Goal: Task Accomplishment & Management: Manage account settings

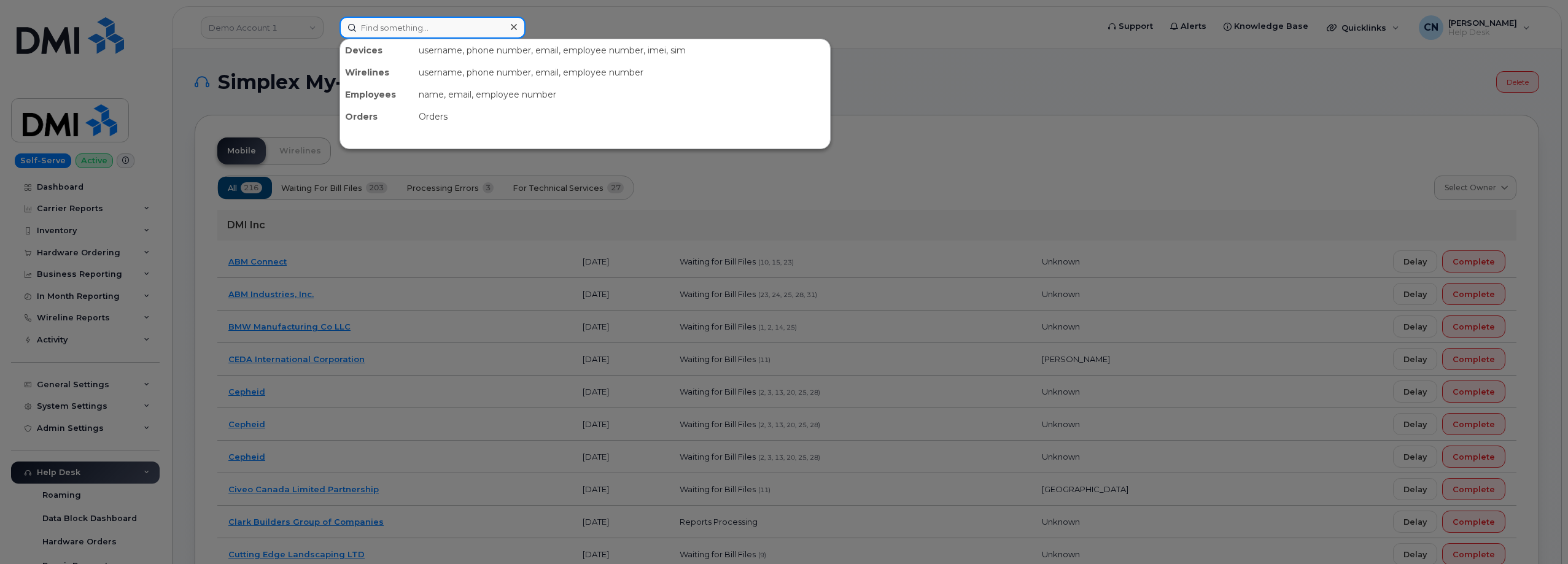
click at [389, 25] on input at bounding box center [432, 28] width 186 height 22
paste input "6502225963"
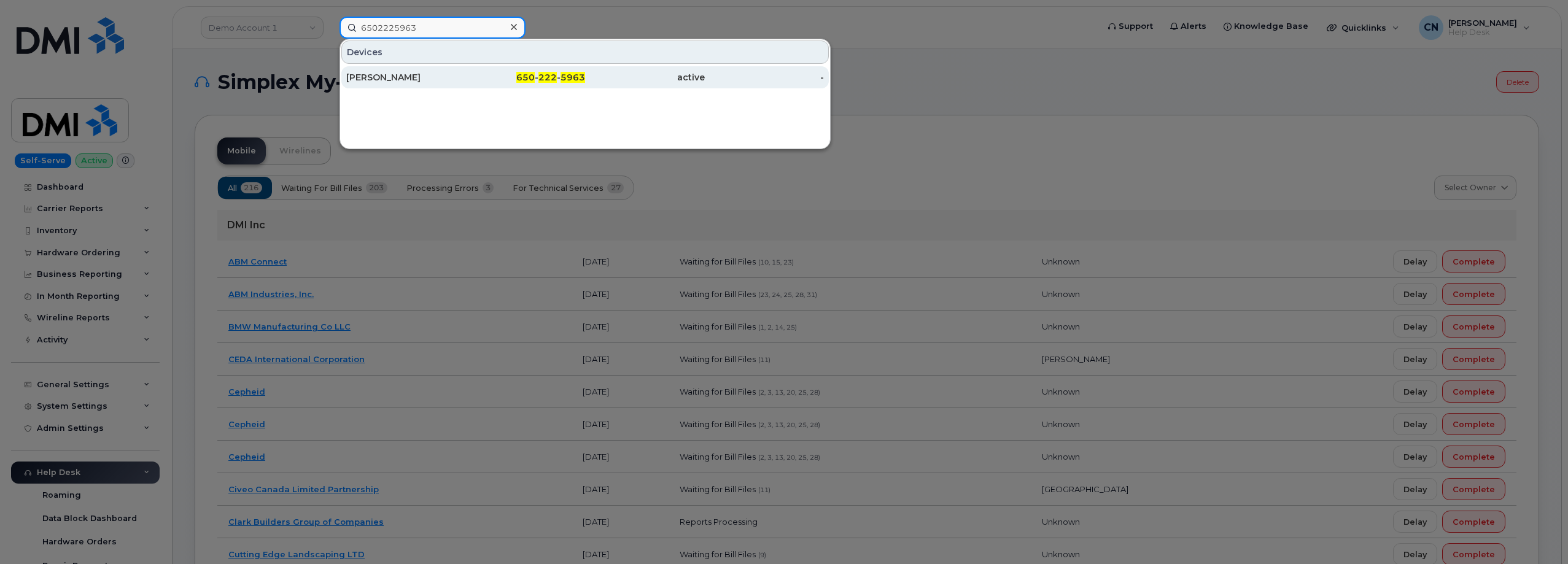
type input "6502225963"
click at [380, 71] on div "Tom Horton" at bounding box center [406, 77] width 120 height 22
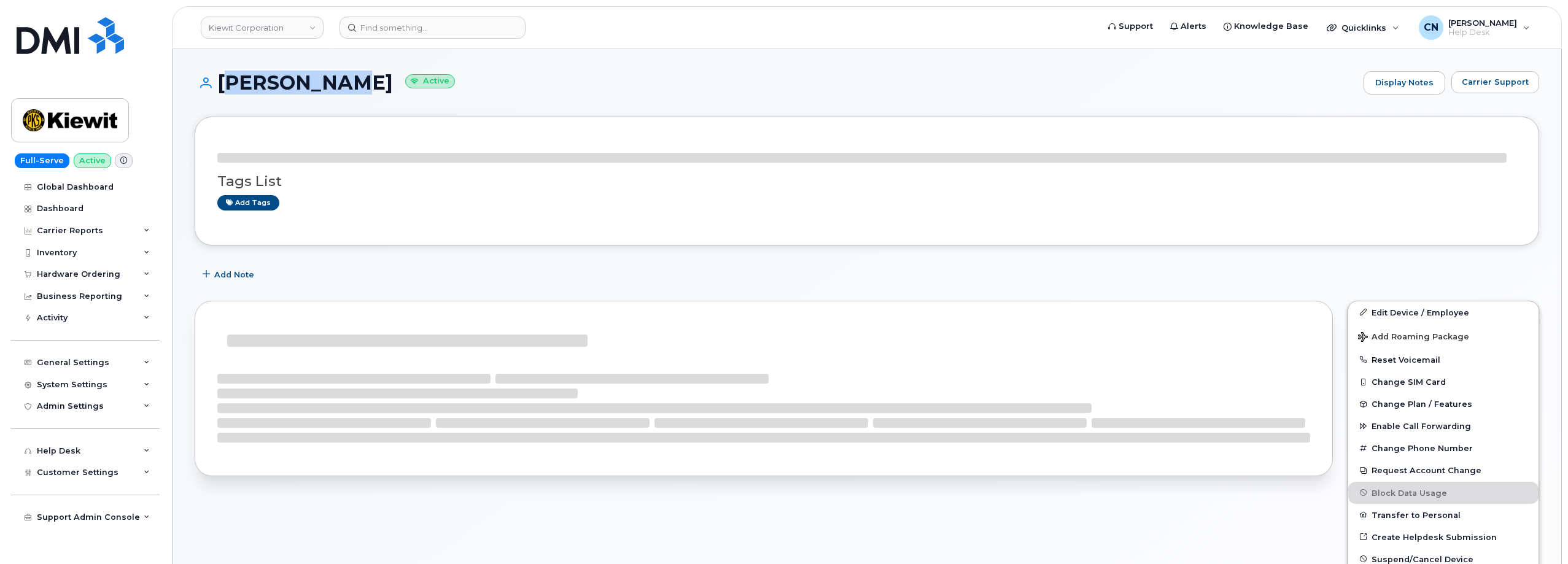
drag, startPoint x: 341, startPoint y: 82, endPoint x: 220, endPoint y: 80, distance: 121.0
click at [220, 80] on h1 "Tom Horton Active" at bounding box center [776, 82] width 1163 height 21
copy h1 "Tom Horton"
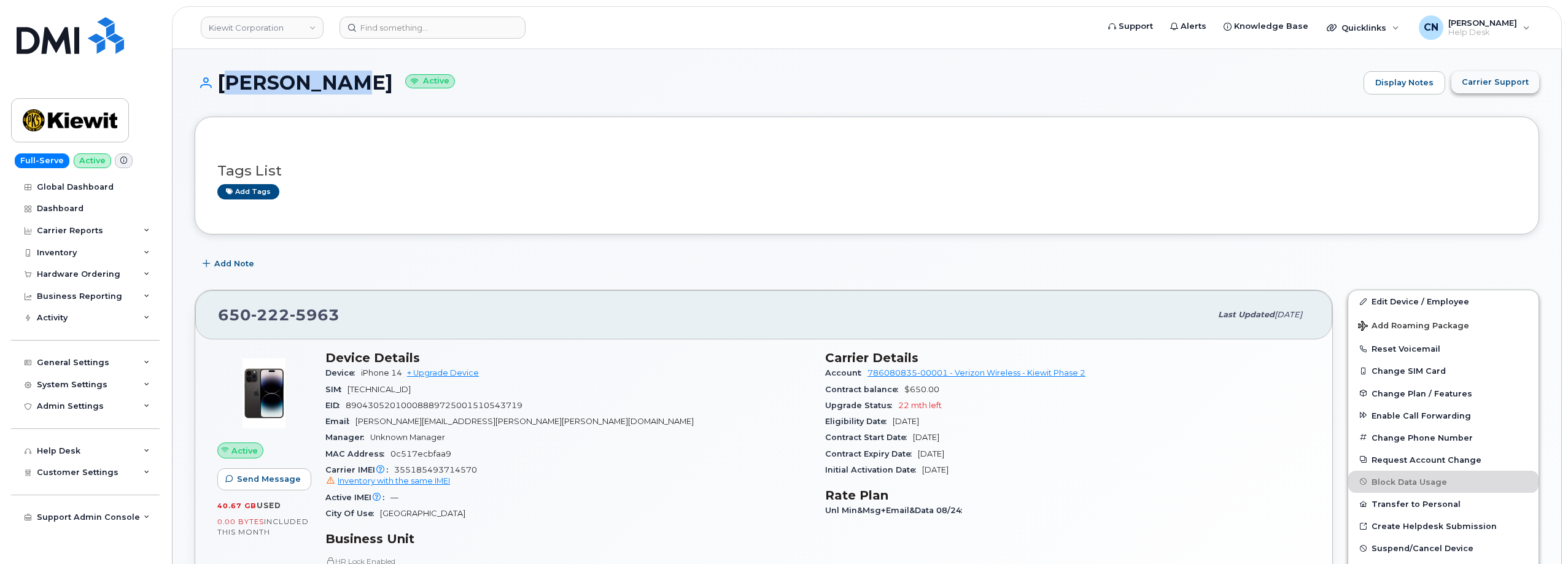
click at [1490, 80] on span "Carrier Support" at bounding box center [1495, 82] width 67 height 12
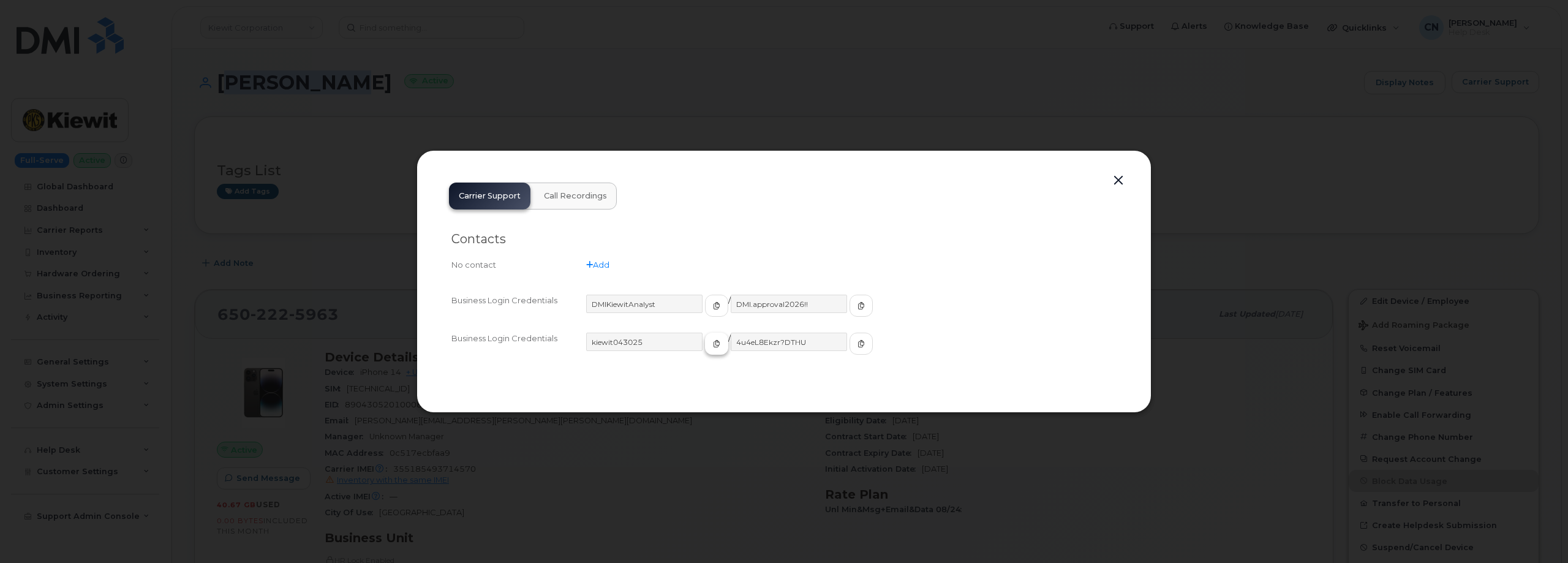
click at [705, 336] on button "button" at bounding box center [717, 344] width 23 height 22
click at [850, 352] on button "button" at bounding box center [862, 344] width 23 height 22
click at [1115, 178] on button "button" at bounding box center [1119, 181] width 18 height 17
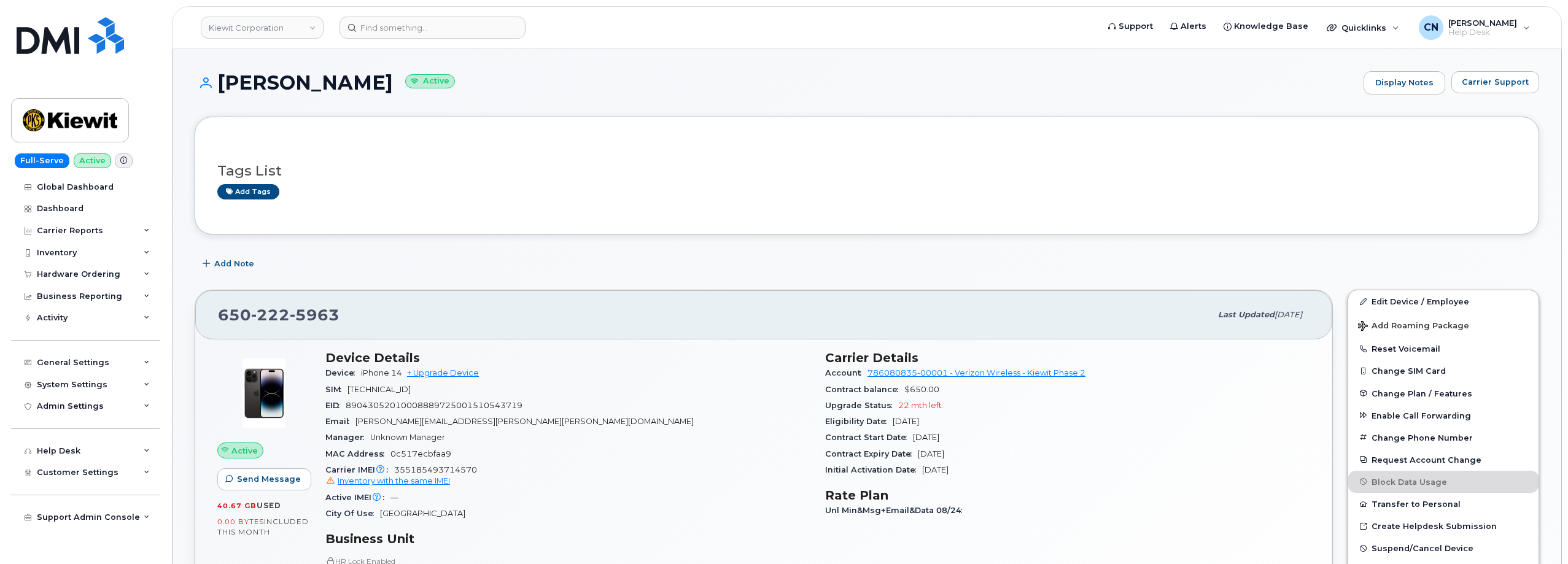
click at [474, 414] on div "Email TOM.HORTON@KIEWIT.COM" at bounding box center [568, 422] width 485 height 16
drag, startPoint x: 472, startPoint y: 422, endPoint x: 357, endPoint y: 423, distance: 115.0
click at [357, 423] on div "Email TOM.HORTON@KIEWIT.COM" at bounding box center [568, 422] width 485 height 16
copy span "TOM.HORTON@KIEWIT.COM"
click at [1486, 85] on span "Carrier Support" at bounding box center [1495, 82] width 67 height 12
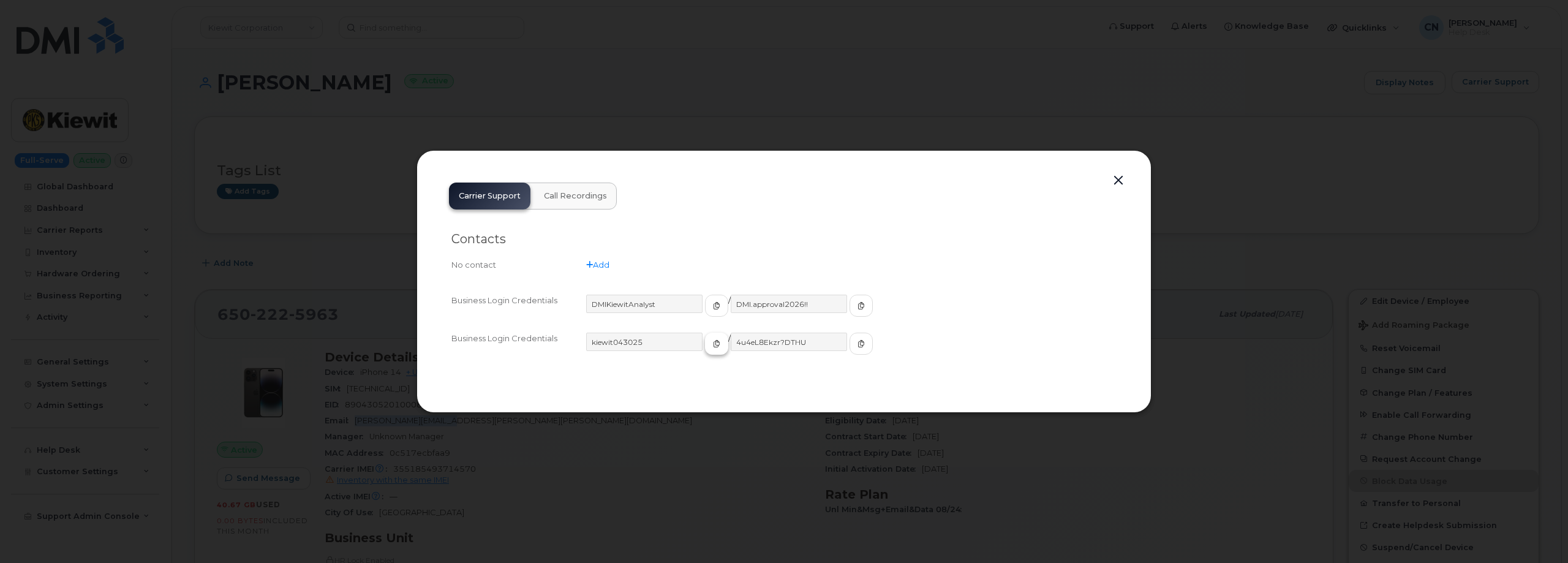
click at [713, 346] on icon "button" at bounding box center [717, 344] width 7 height 7
click at [856, 341] on span "button" at bounding box center [862, 344] width 11 height 11
click at [1124, 184] on button "button" at bounding box center [1119, 181] width 18 height 17
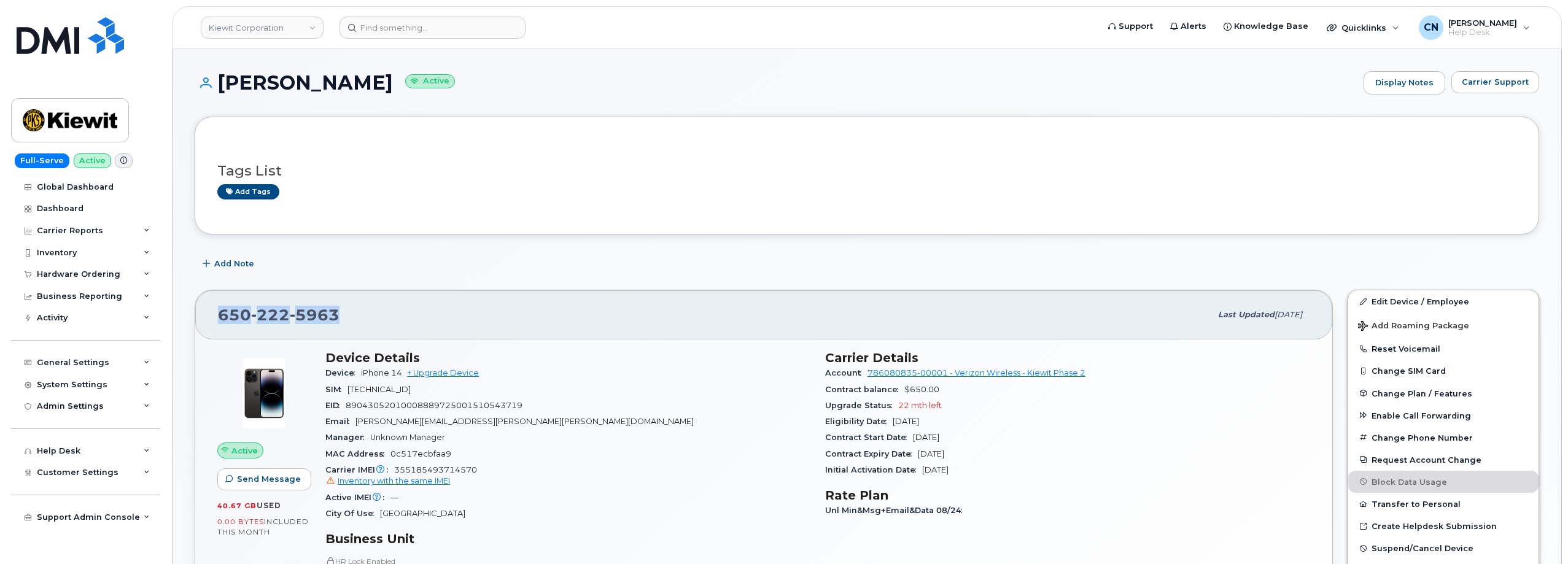
drag, startPoint x: 405, startPoint y: 326, endPoint x: 222, endPoint y: 330, distance: 183.0
click at [222, 330] on div "650 222 5963 Last updated Sep 06, 2025" at bounding box center [763, 315] width 1137 height 49
copy span "650 222 5963"
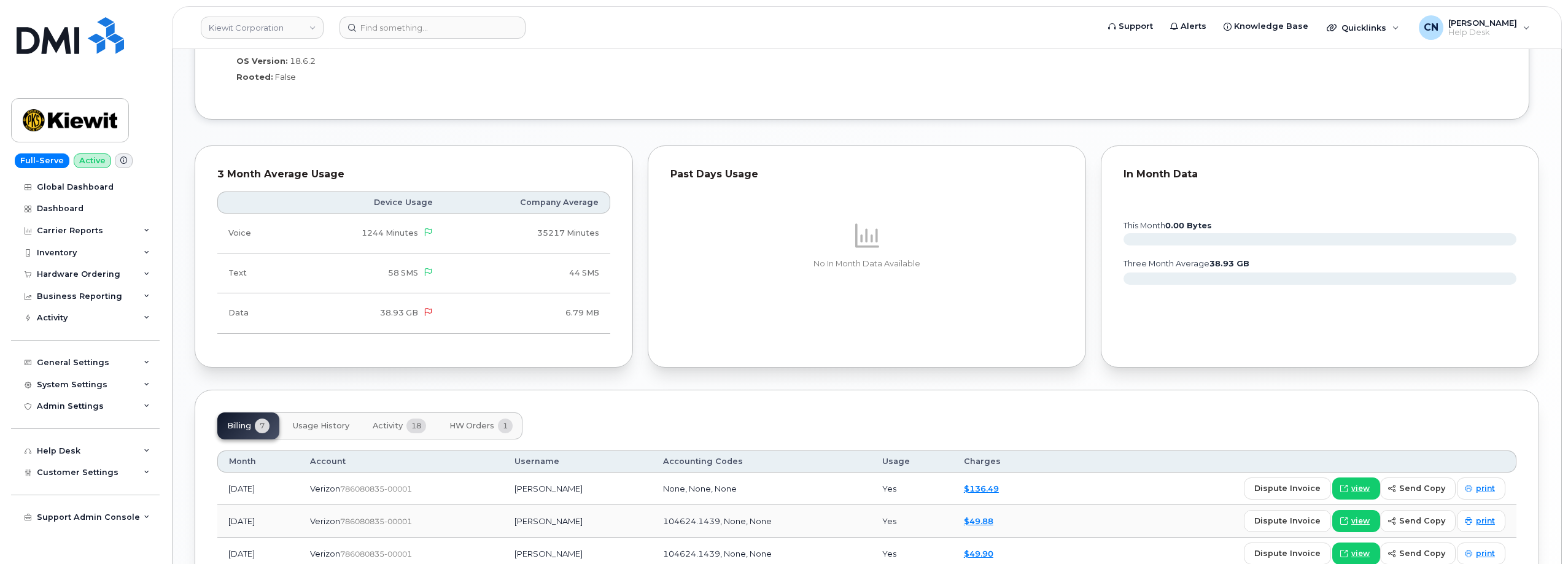
scroll to position [1006, 0]
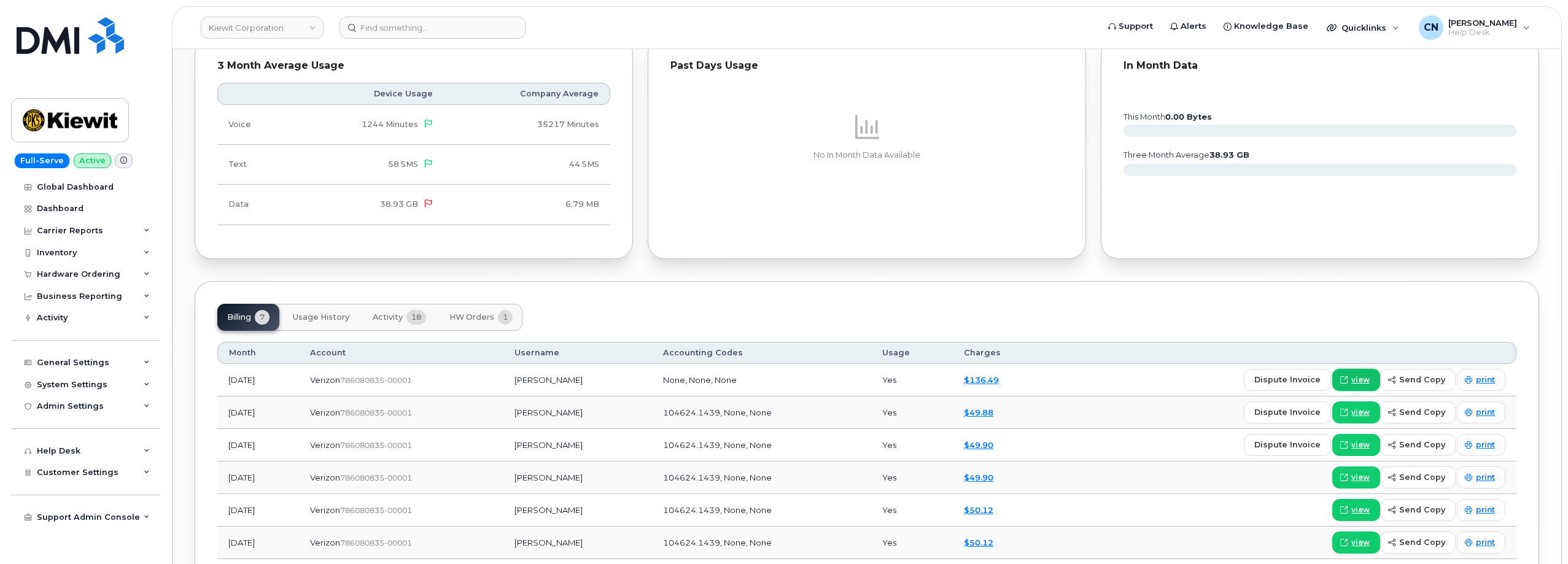
click at [1359, 377] on span "view" at bounding box center [1360, 380] width 18 height 11
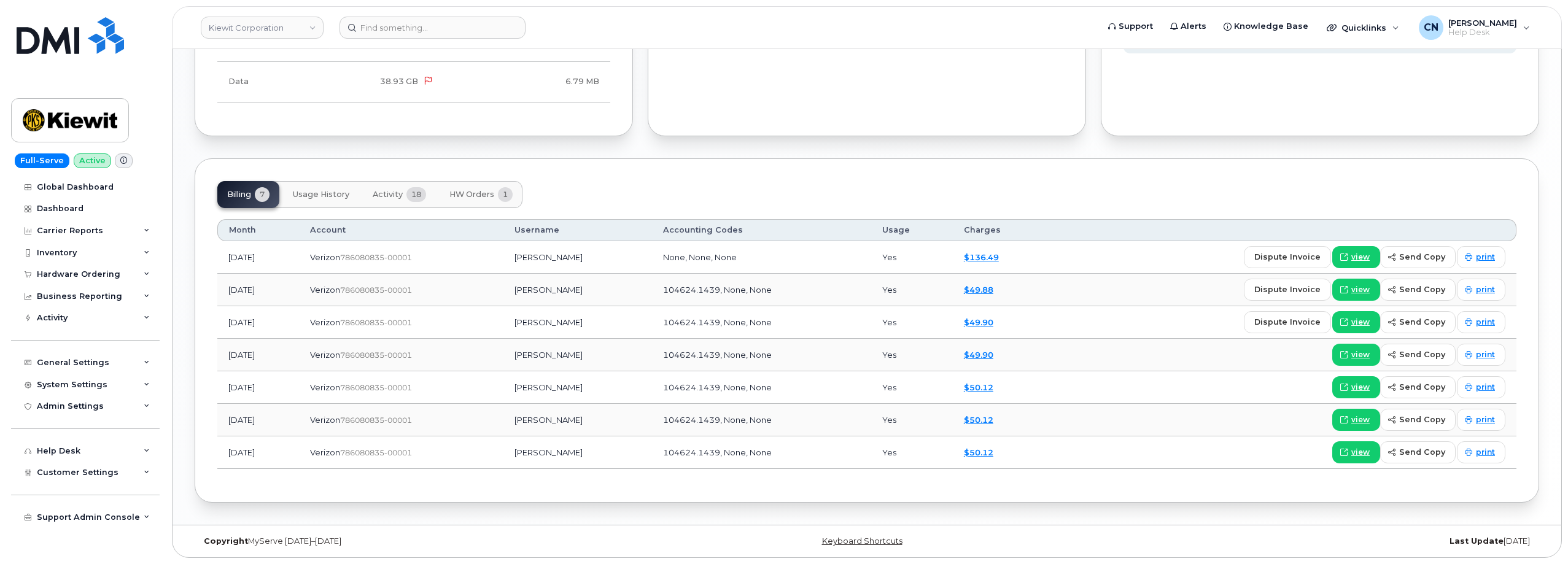
drag, startPoint x: 483, startPoint y: 191, endPoint x: 475, endPoint y: 207, distance: 17.9
click at [483, 191] on span "HW Orders" at bounding box center [472, 195] width 45 height 10
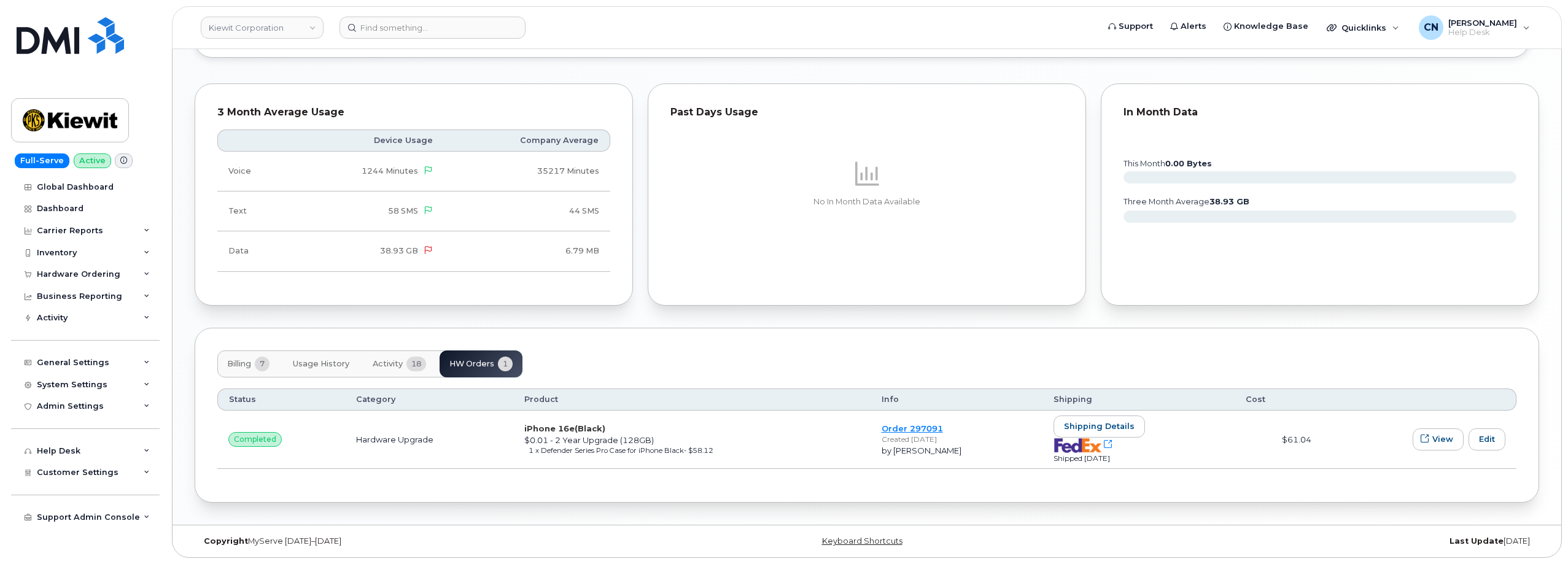
scroll to position [959, 0]
click at [1438, 436] on span "View" at bounding box center [1443, 439] width 21 height 12
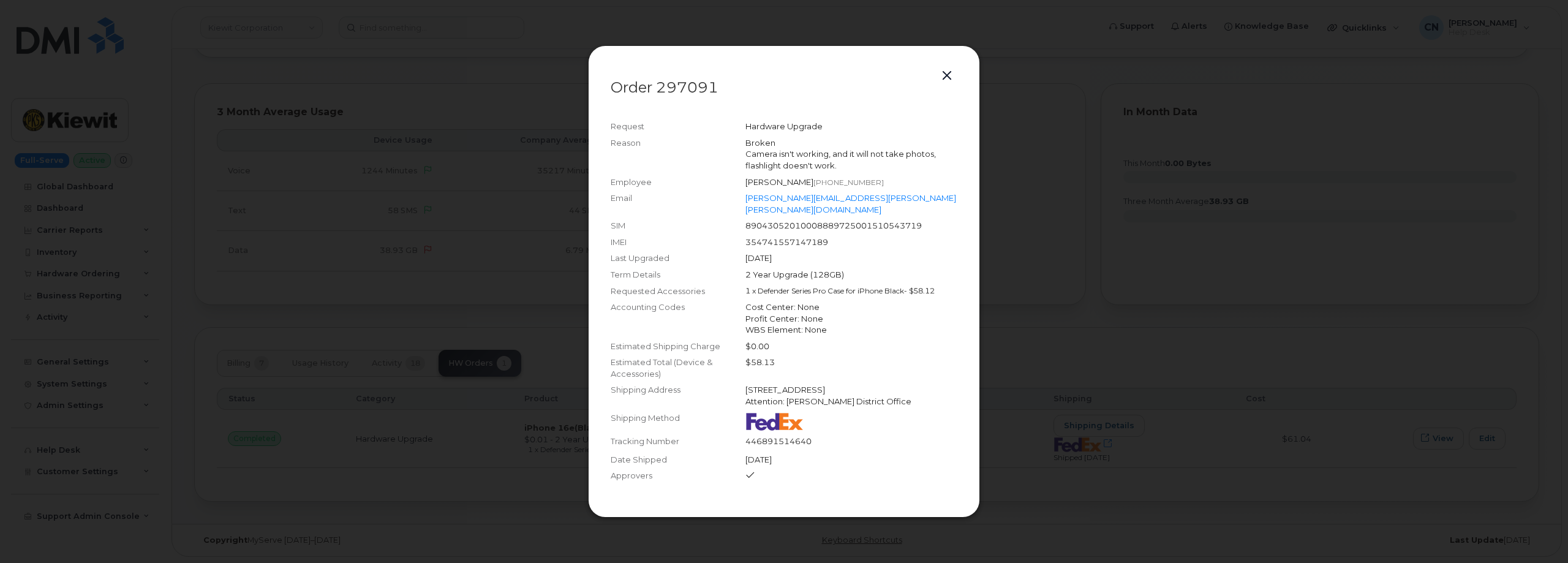
click at [775, 236] on div "354741557147189" at bounding box center [852, 242] width 212 height 12
copy div "354741557147189"
click at [950, 78] on button "button" at bounding box center [947, 76] width 18 height 17
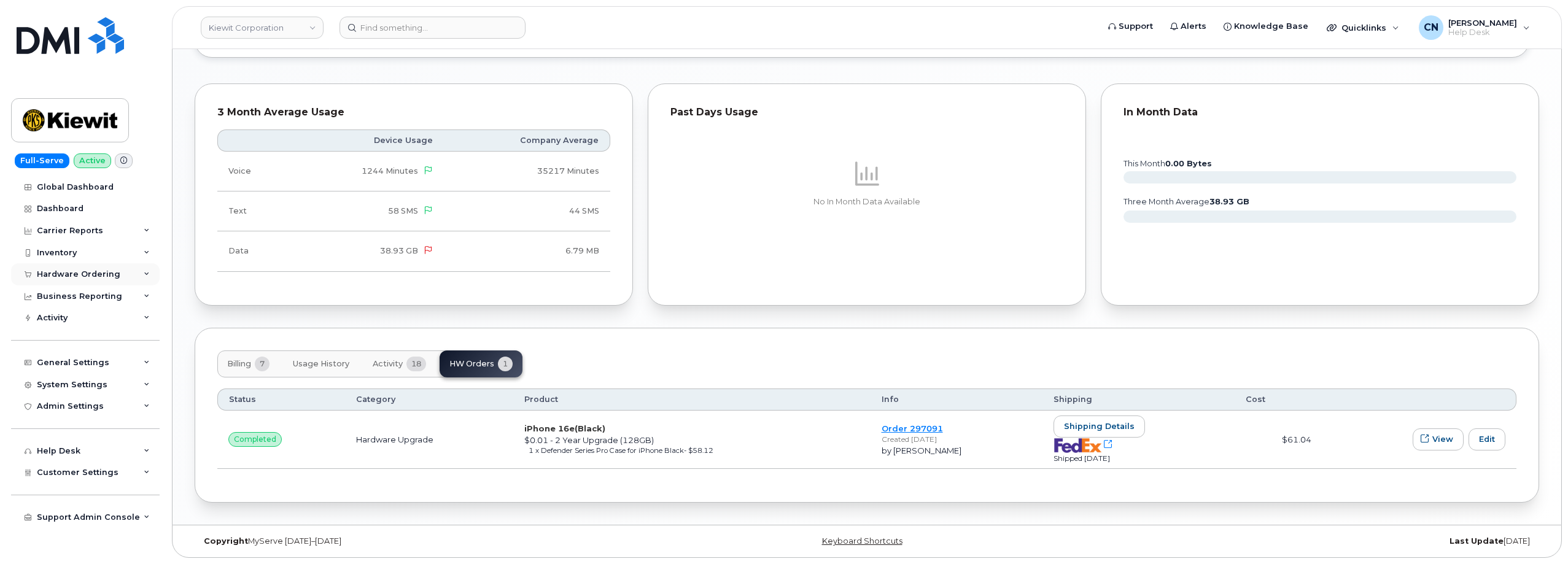
click at [83, 267] on div "Hardware Ordering" at bounding box center [85, 274] width 149 height 22
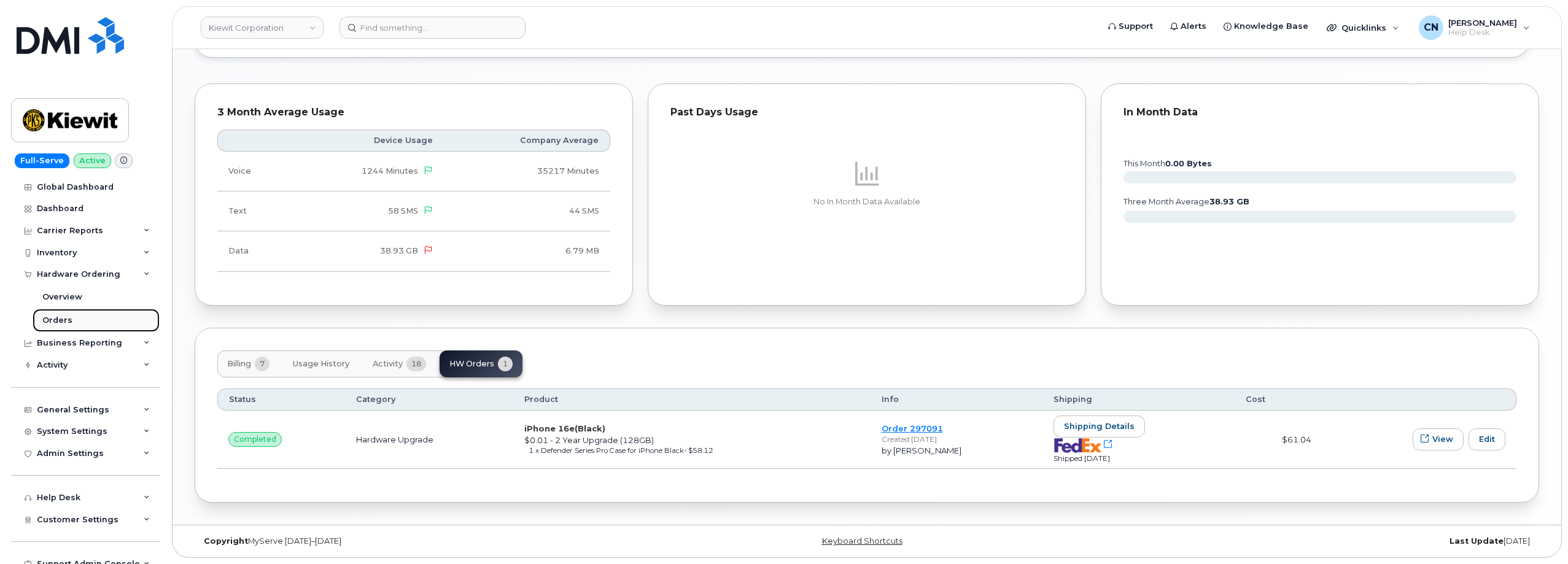
click at [53, 326] on div "Orders" at bounding box center [57, 320] width 30 height 11
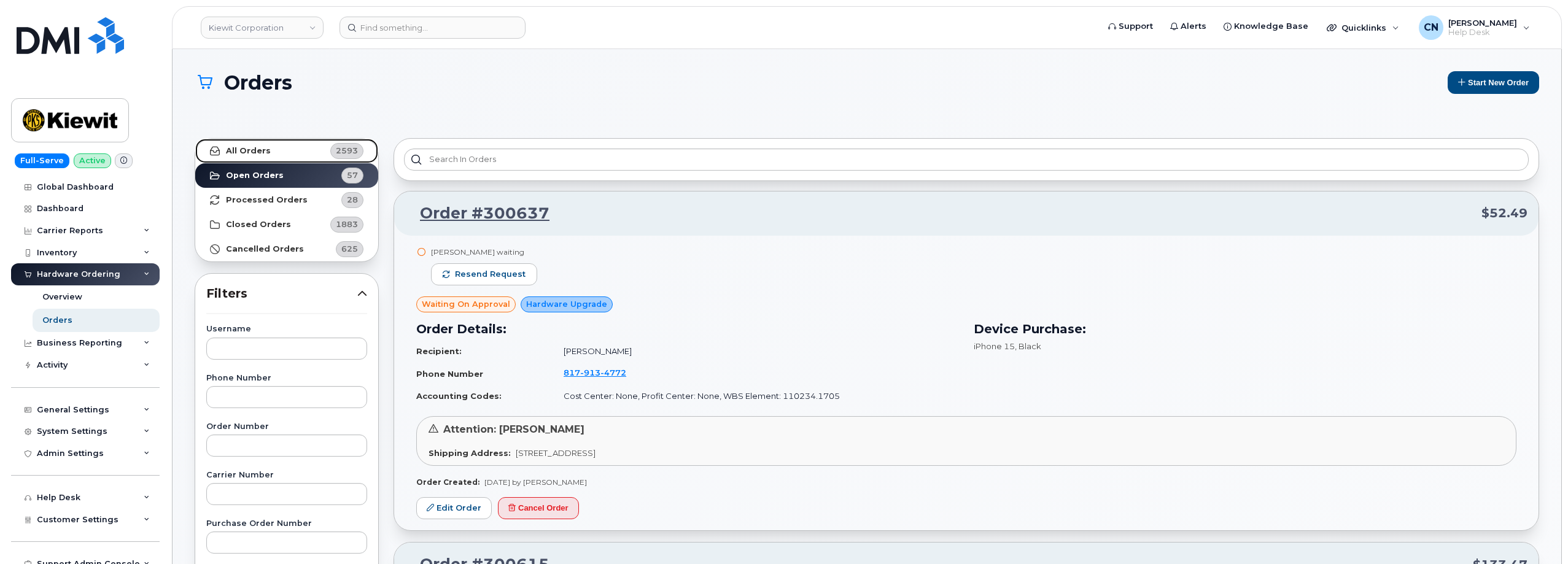
click at [220, 149] on link "All Orders 2593" at bounding box center [287, 151] width 183 height 25
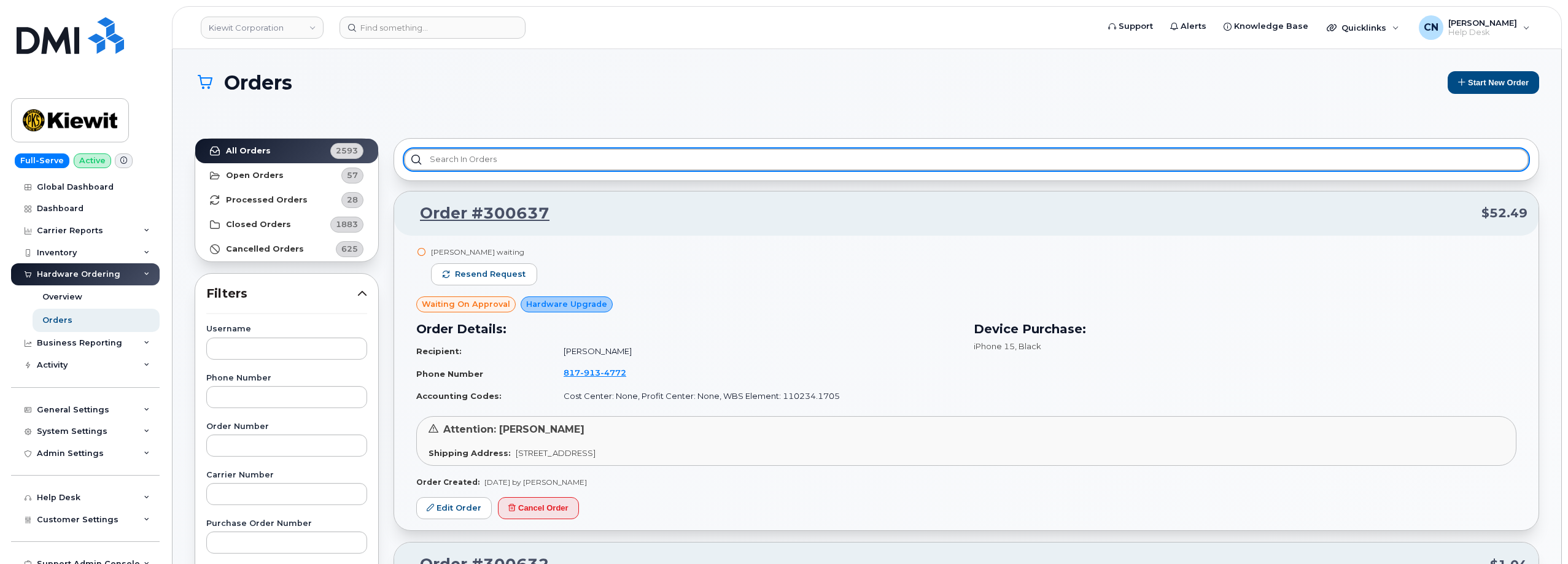
click at [473, 150] on input "text" at bounding box center [967, 160] width 1125 height 22
paste input "298600"
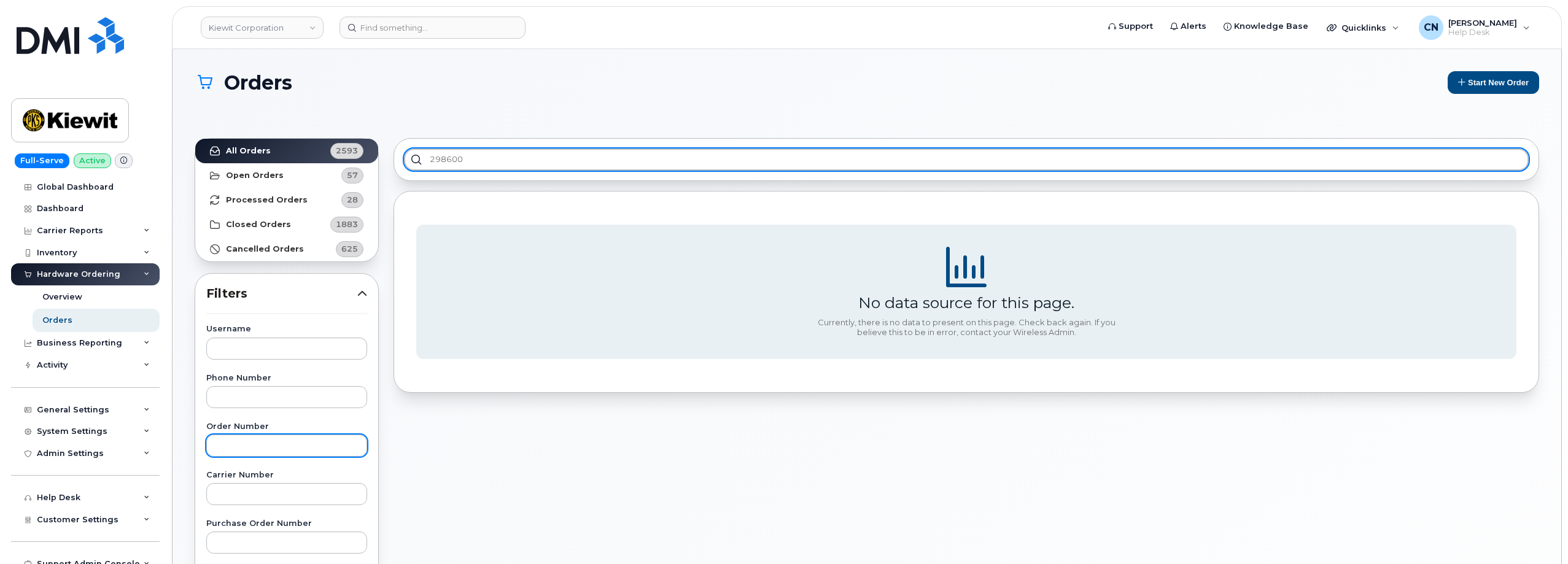
type input "298600"
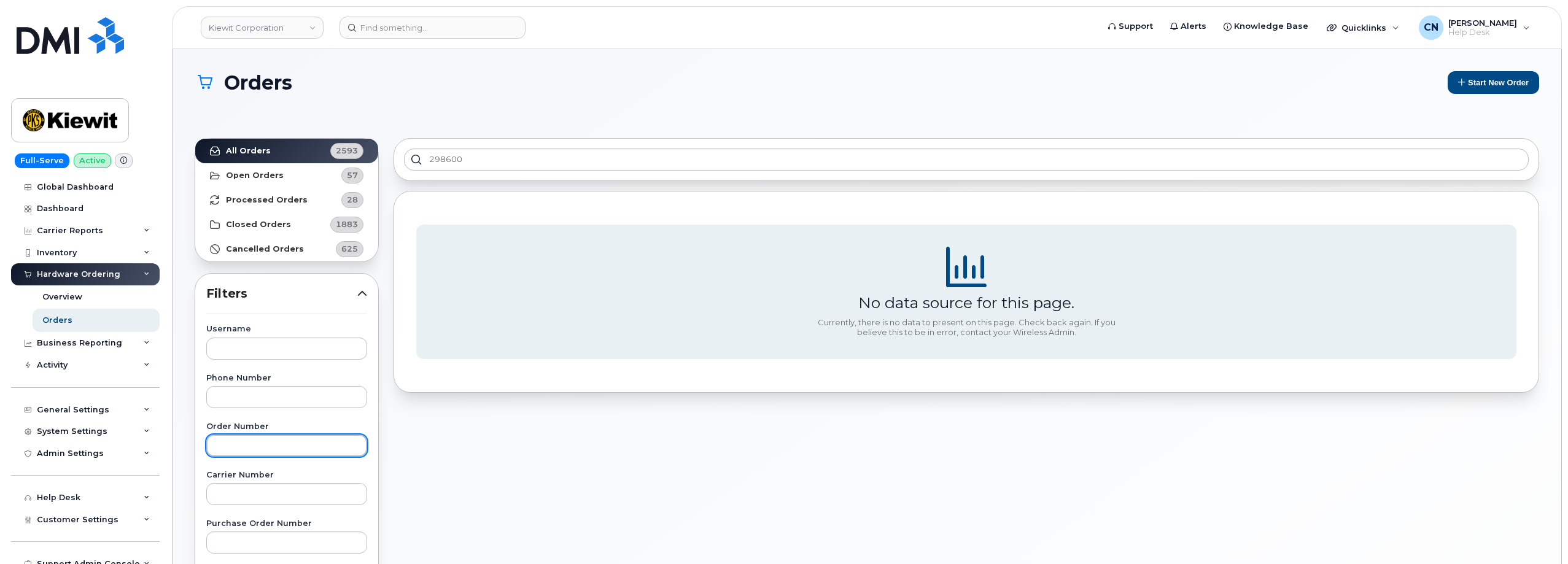
click at [241, 435] on input "text" at bounding box center [287, 446] width 161 height 22
paste input "298600"
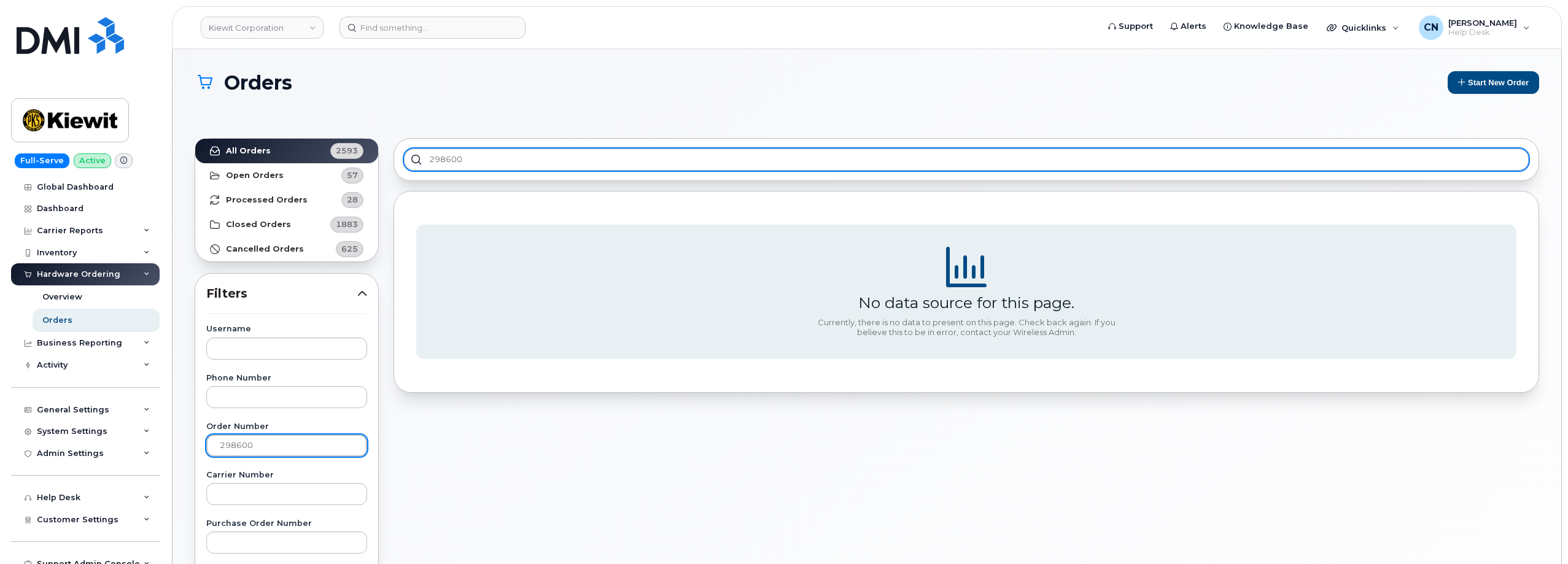
type input "298600"
drag, startPoint x: 476, startPoint y: 160, endPoint x: 334, endPoint y: 153, distance: 142.2
click at [337, 153] on div "All Orders 2593 Open Orders 57 Processed Orders 28 Closed Orders 1883 Cancelled…" at bounding box center [867, 562] width 1359 height 862
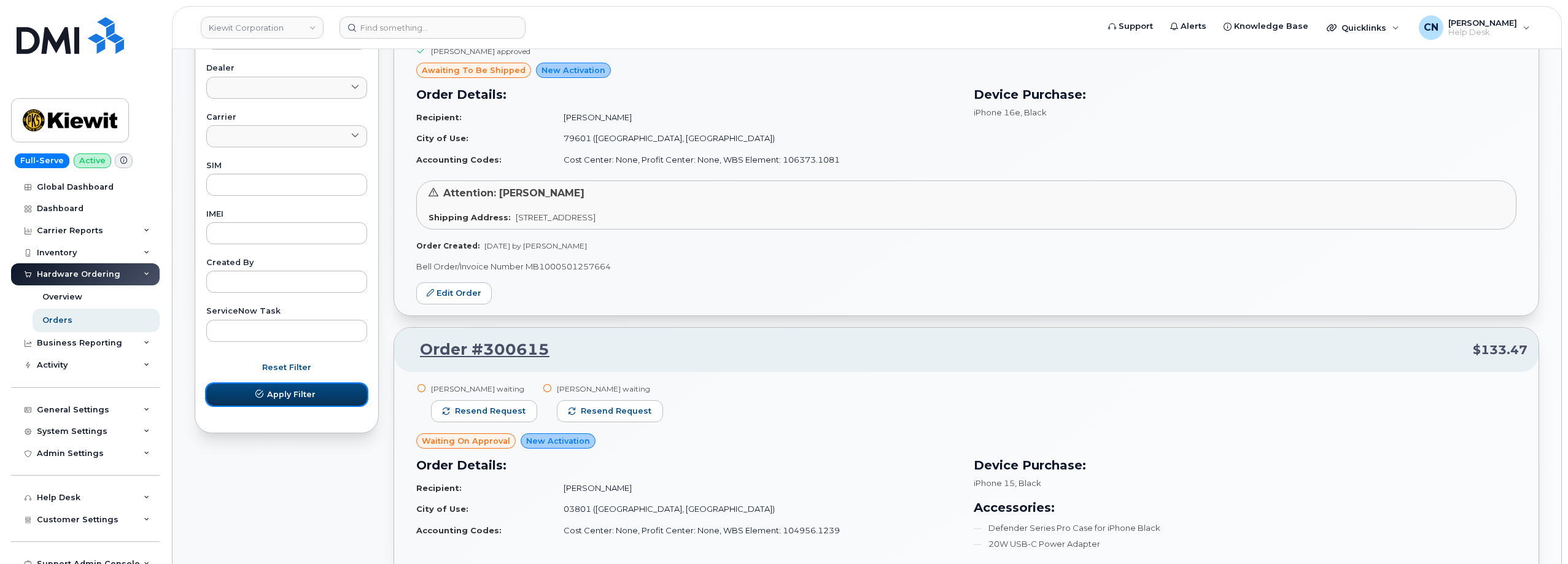
click at [290, 398] on span "Apply Filter" at bounding box center [291, 394] width 49 height 12
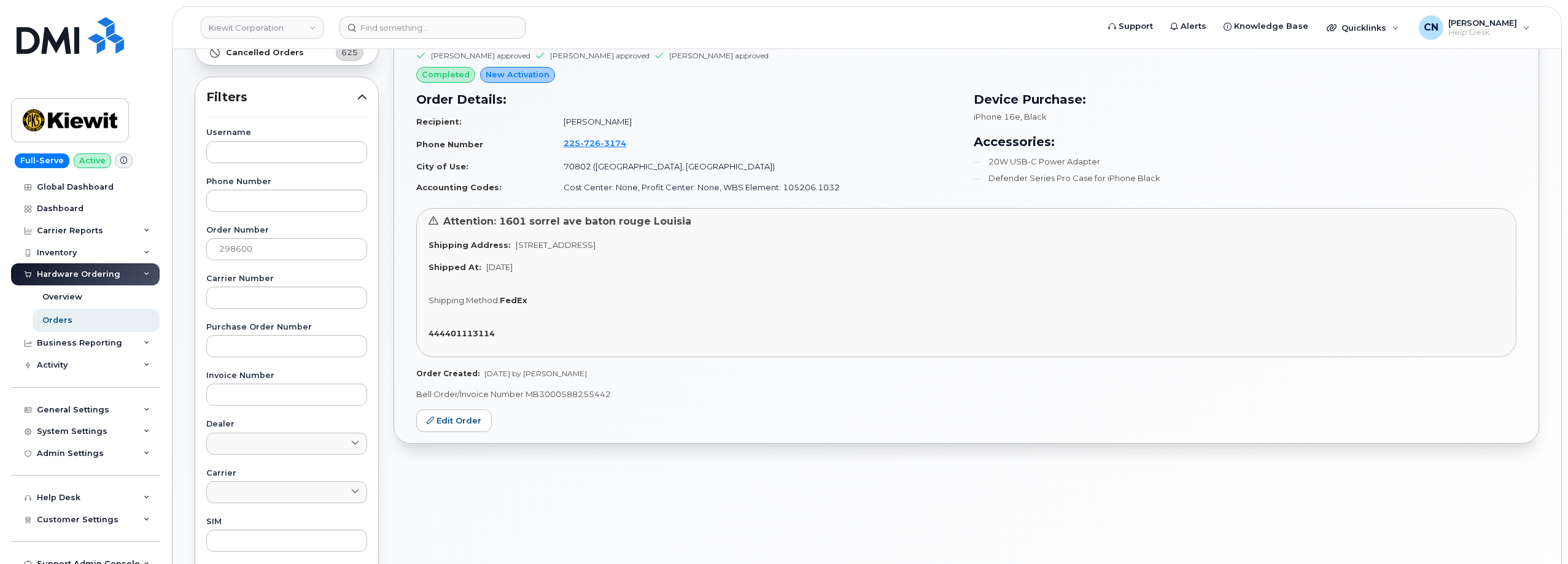
scroll to position [307, 0]
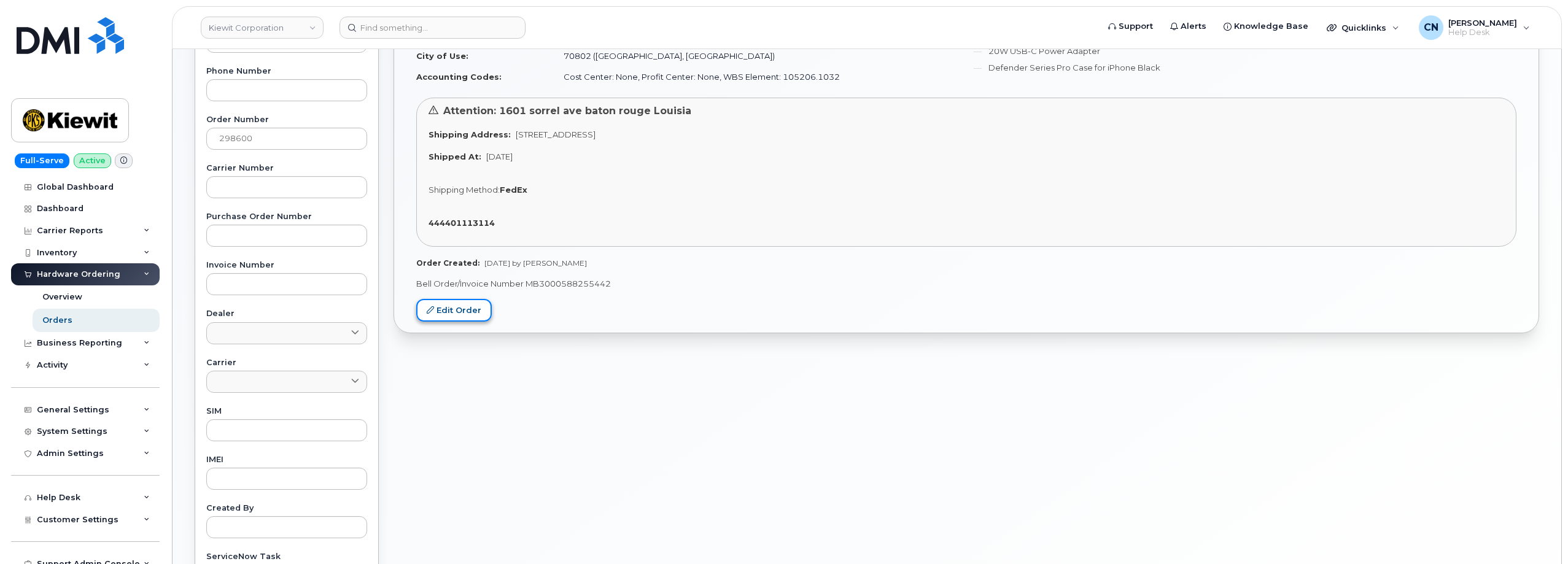
click at [444, 311] on link "Edit Order" at bounding box center [454, 310] width 76 height 23
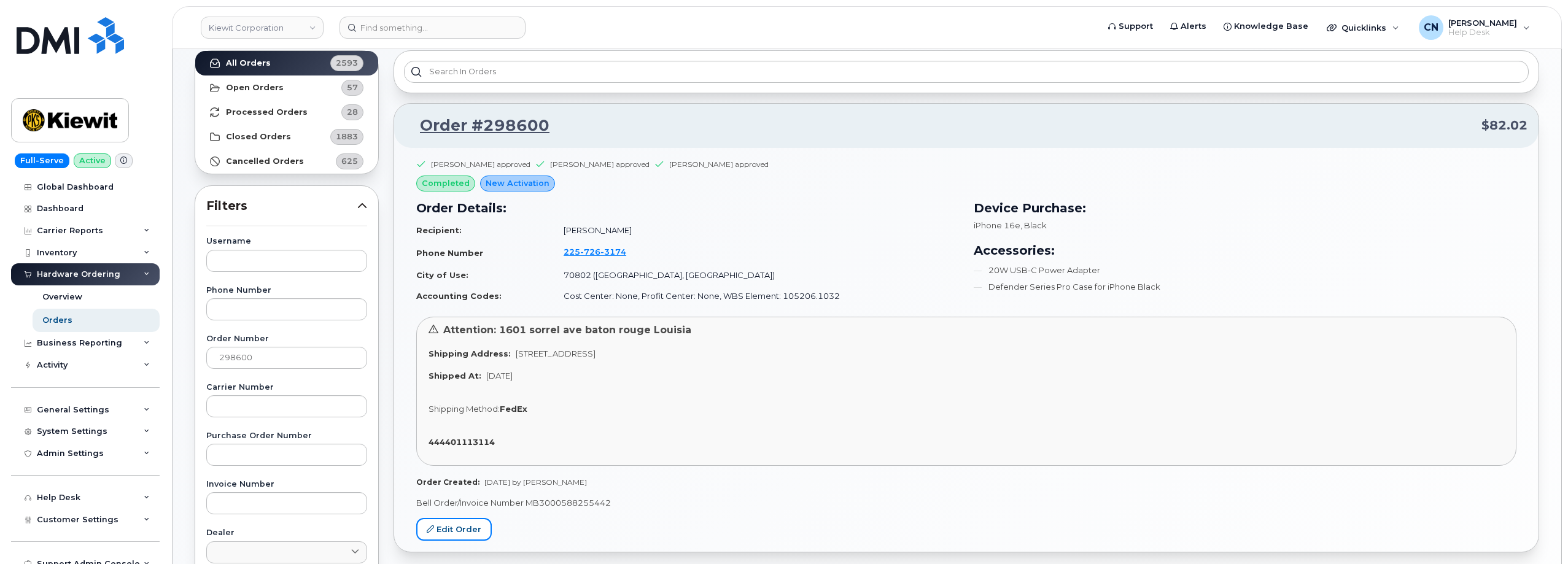
scroll to position [0, 0]
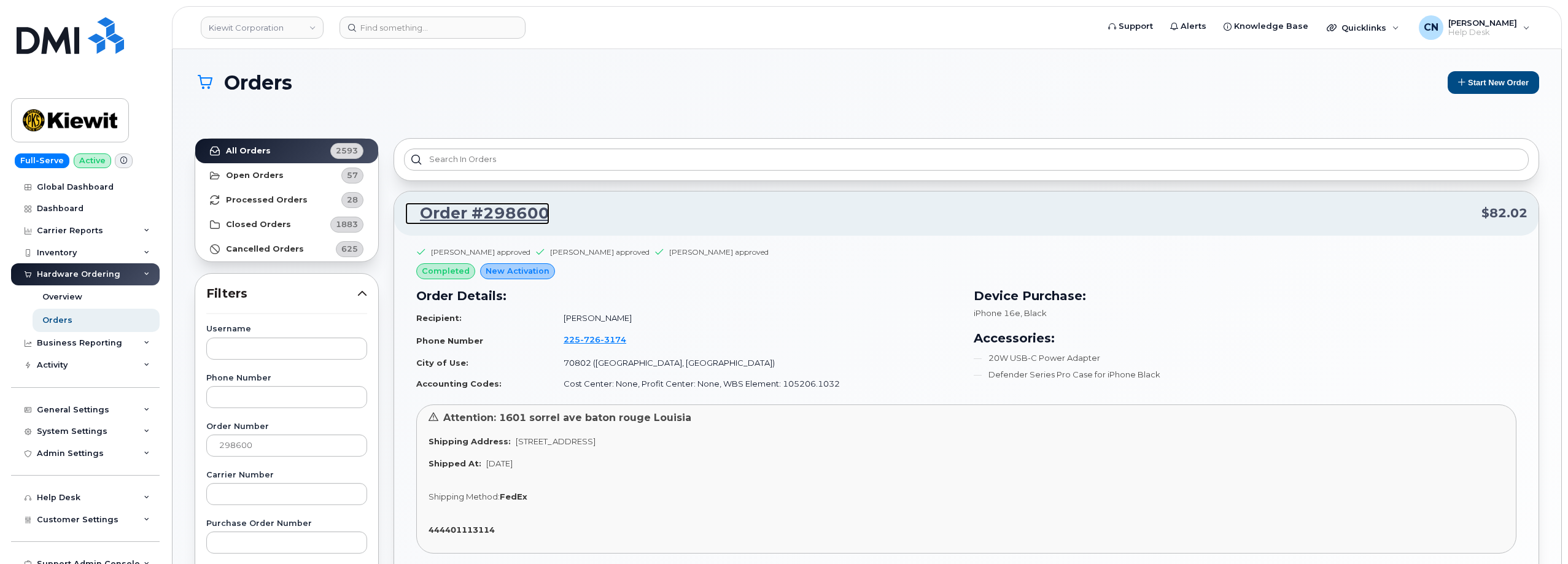
click at [486, 212] on link "Order #298600" at bounding box center [477, 214] width 144 height 22
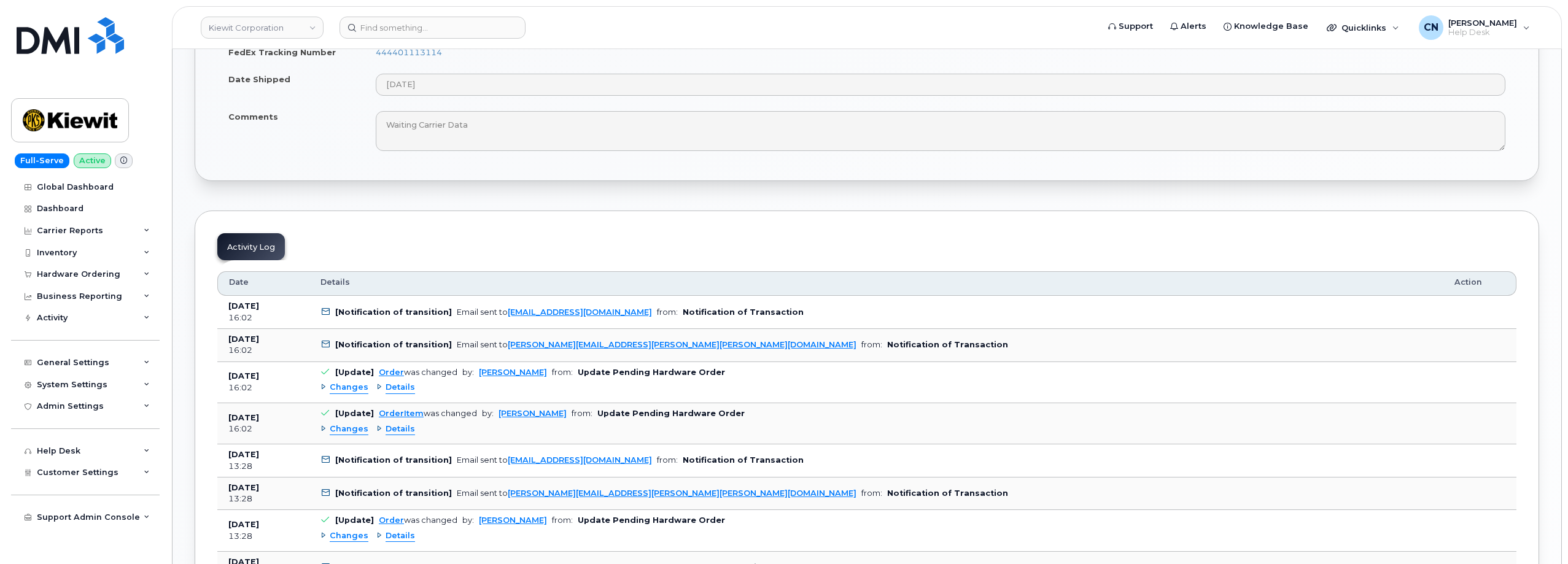
scroll to position [1105, 0]
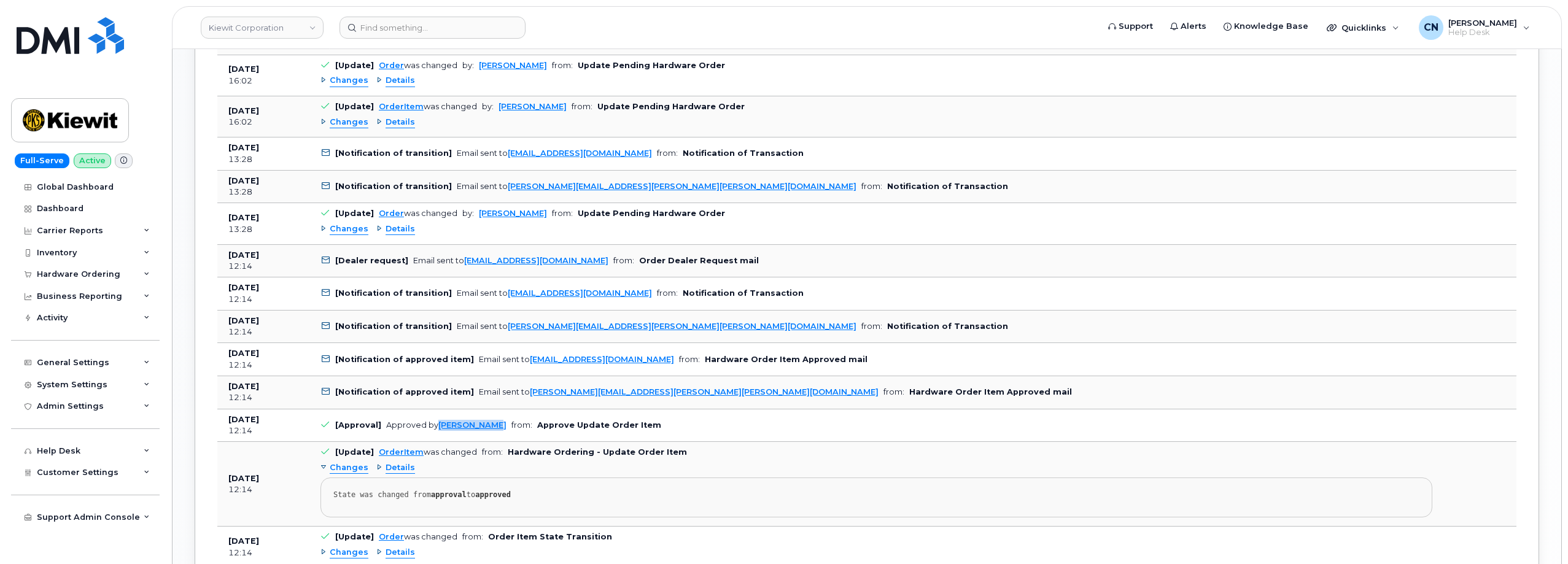
drag, startPoint x: 501, startPoint y: 424, endPoint x: 437, endPoint y: 422, distance: 64.0
click at [437, 422] on td "[Approval] Approved by [PERSON_NAME] from: Approve Update Order Item" at bounding box center [876, 426] width 1134 height 33
copy link "[PERSON_NAME]"
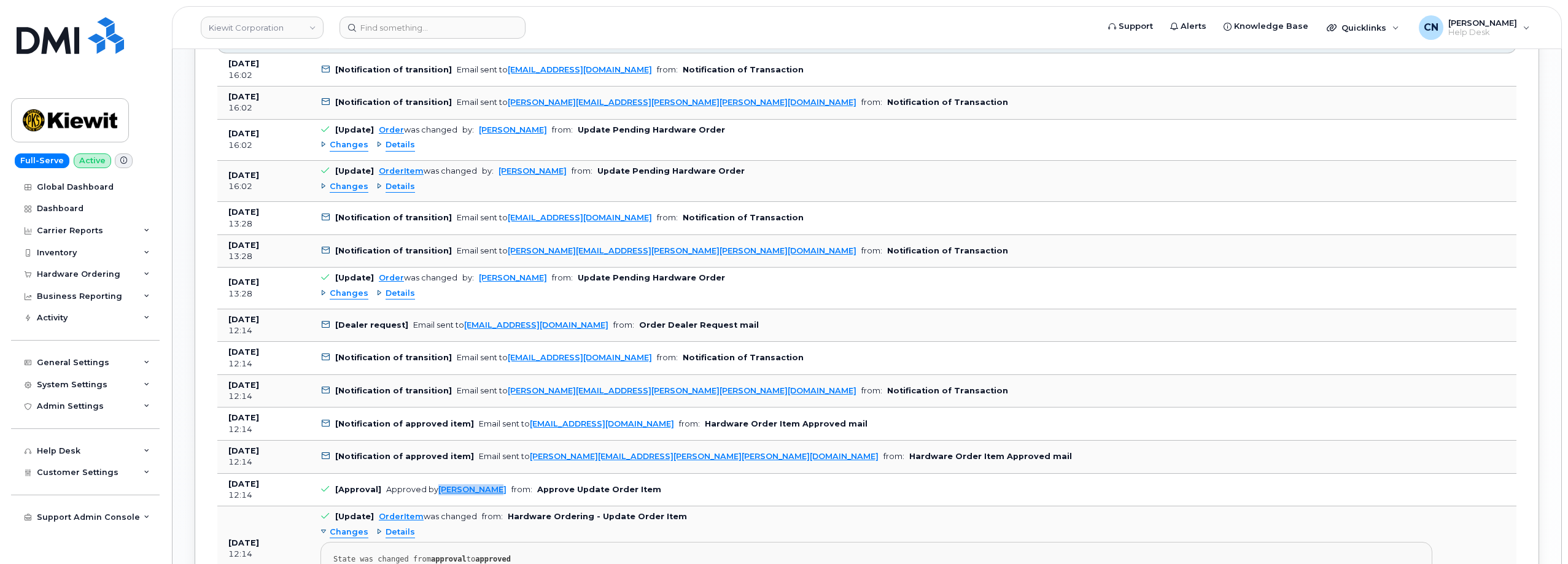
scroll to position [1043, 0]
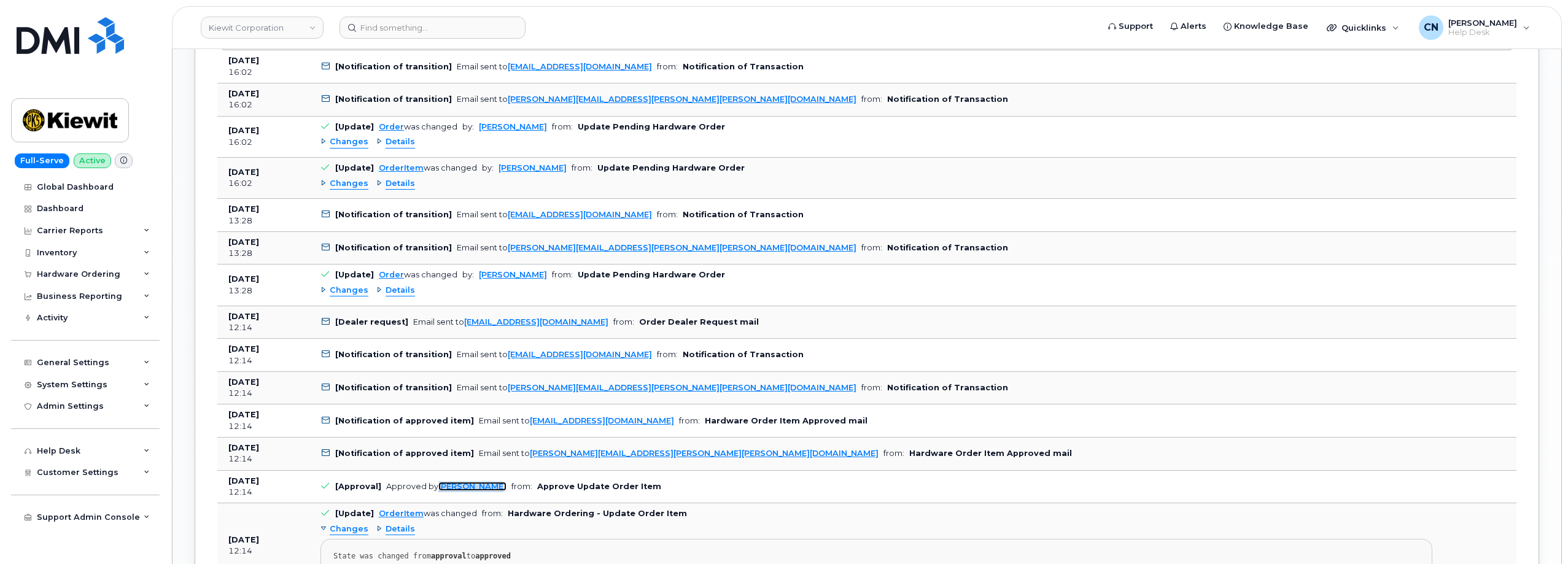
click at [459, 484] on link "[PERSON_NAME]" at bounding box center [472, 486] width 68 height 9
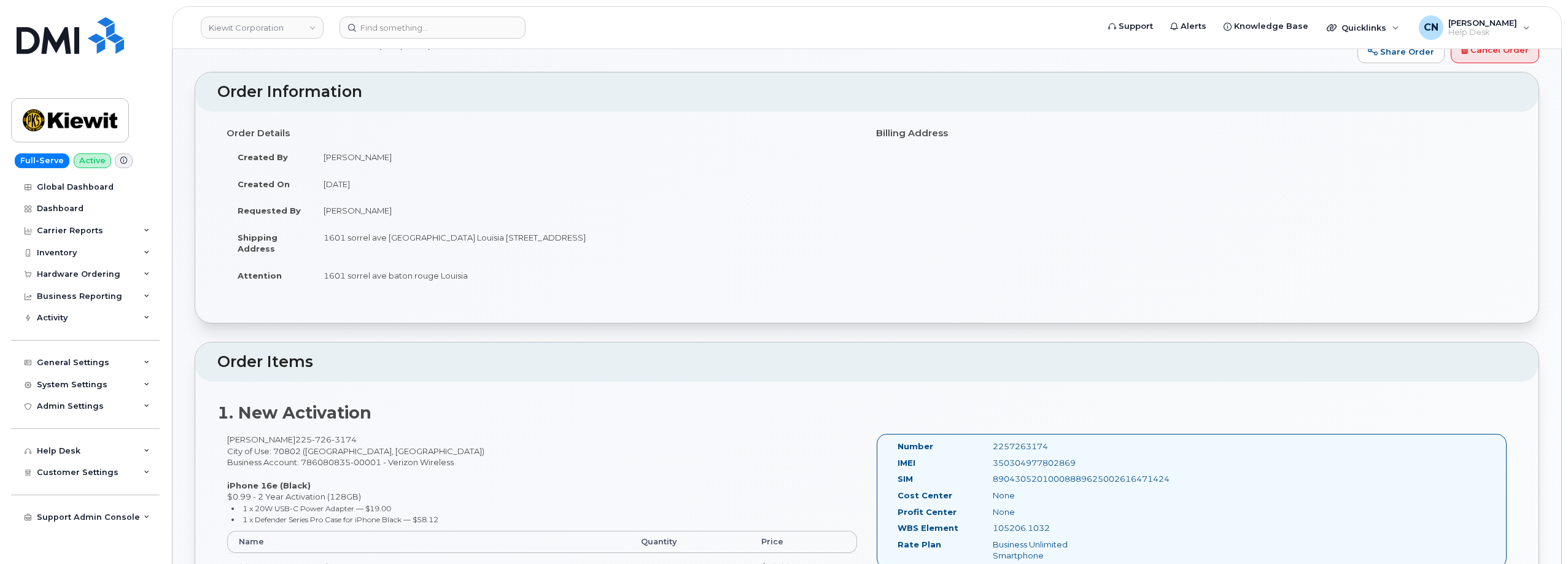
scroll to position [0, 0]
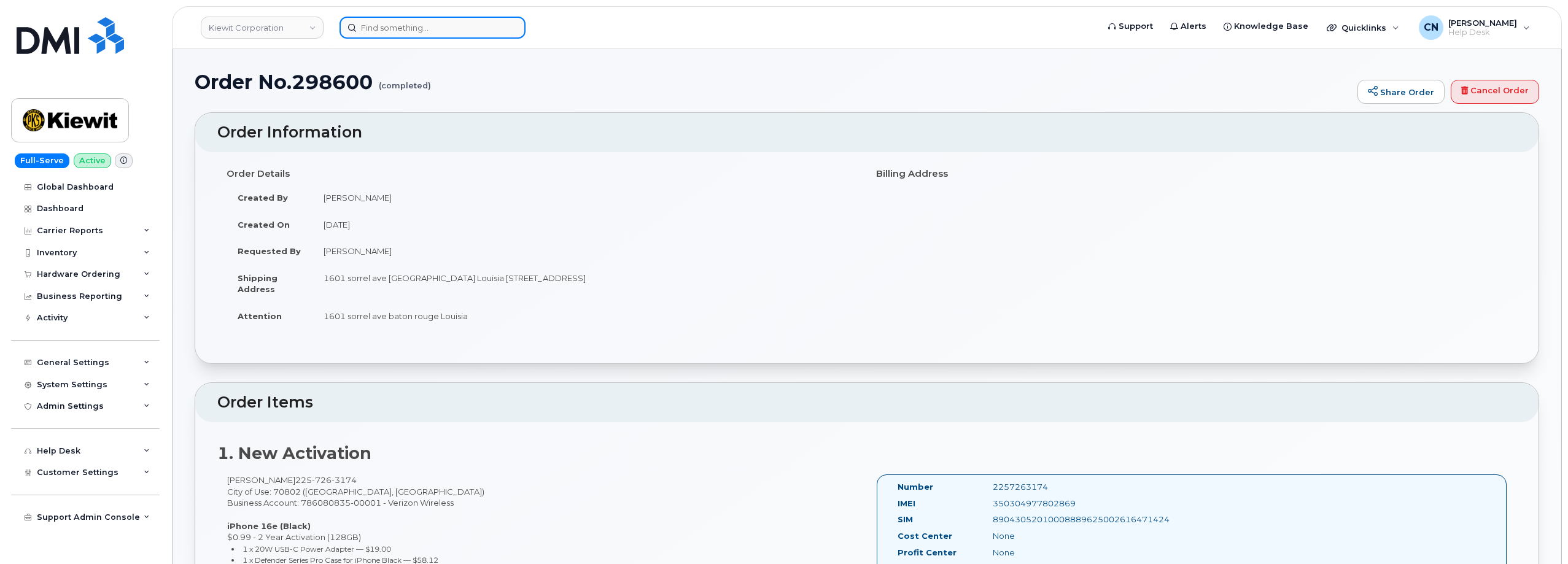
click at [379, 32] on input at bounding box center [432, 28] width 186 height 22
paste input "[PHONE_NUMBER]"
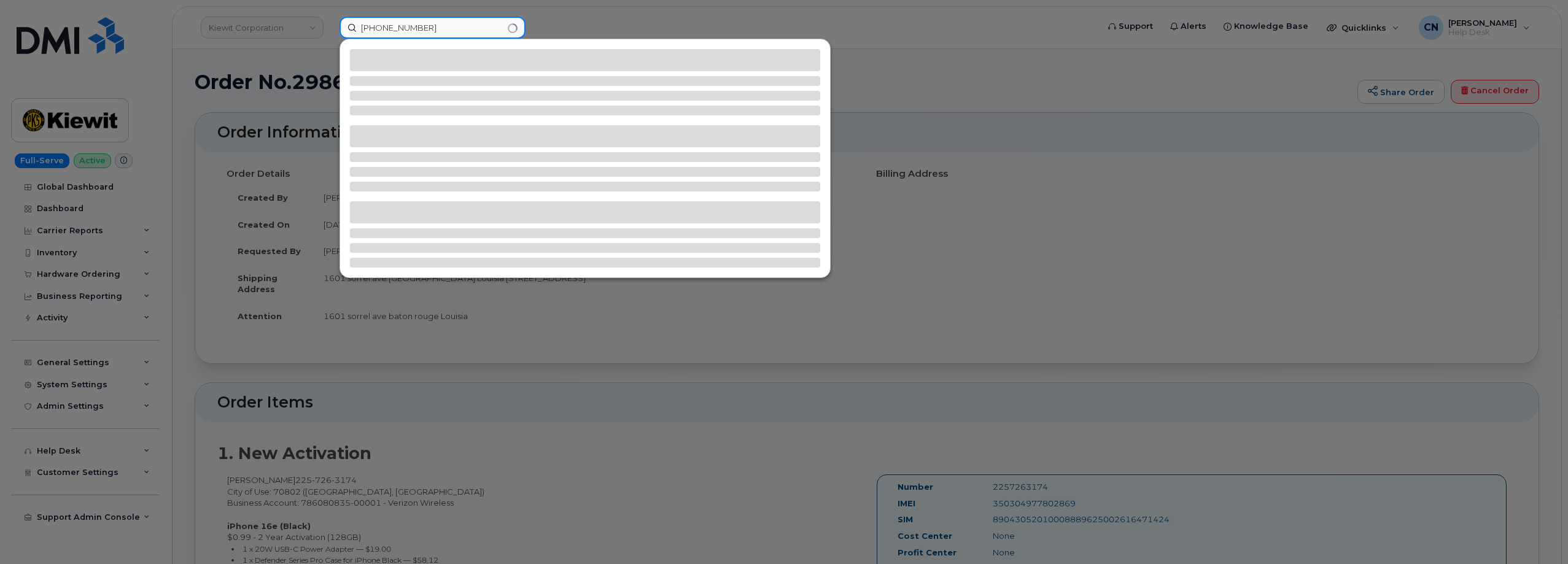
type input "[PHONE_NUMBER]"
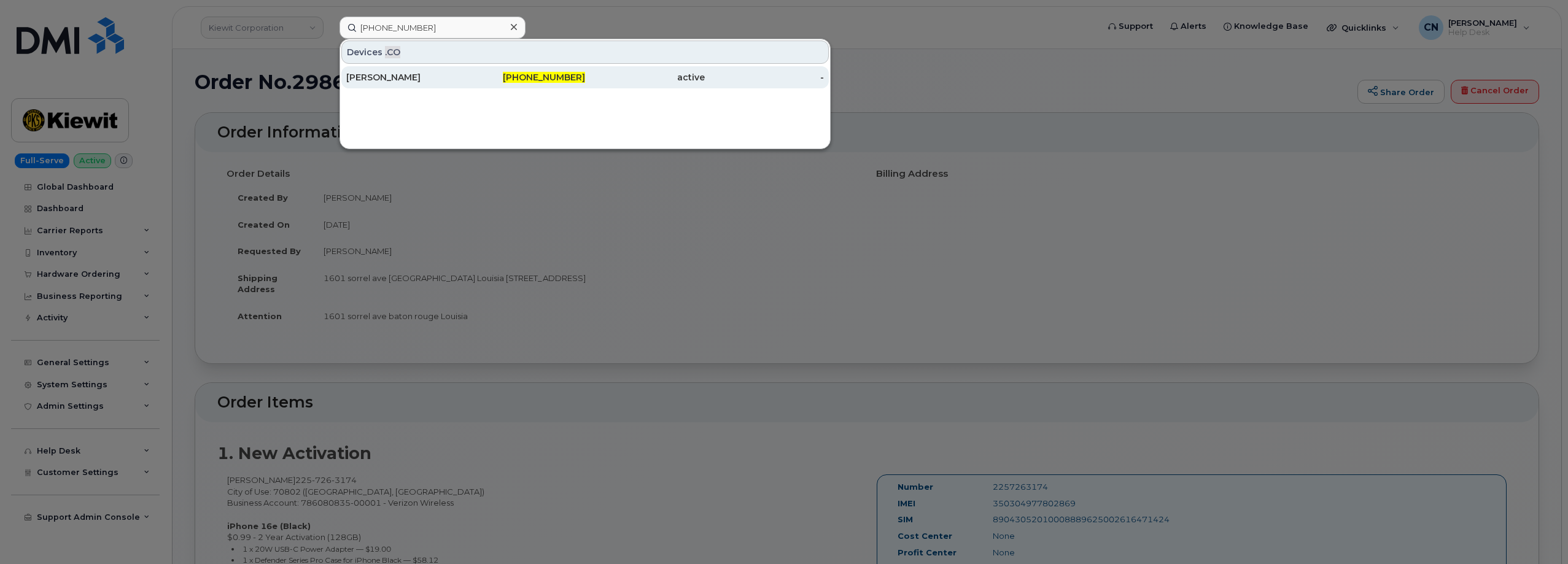
click at [376, 66] on link "[PERSON_NAME] [PHONE_NUMBER] active -" at bounding box center [585, 77] width 488 height 22
